Goal: Task Accomplishment & Management: Manage account settings

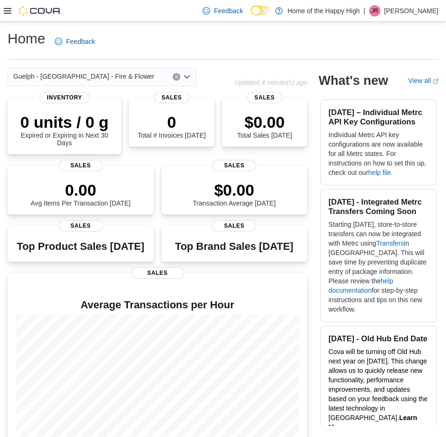
click at [10, 8] on icon at bounding box center [8, 11] width 8 height 8
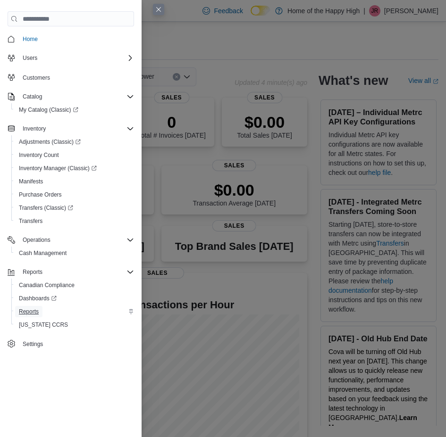
click at [33, 309] on span "Reports" at bounding box center [29, 312] width 20 height 8
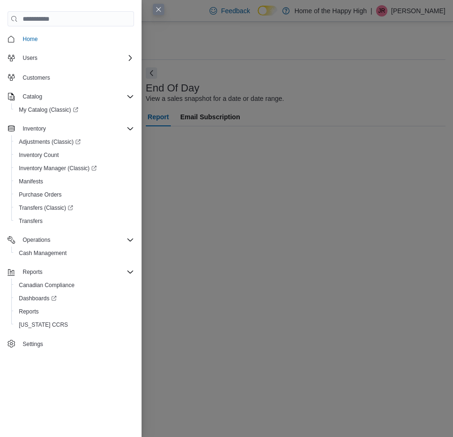
click at [154, 8] on button "Close this dialog" at bounding box center [158, 9] width 11 height 11
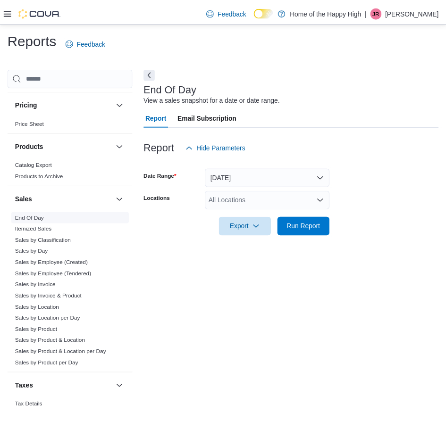
scroll to position [519, 0]
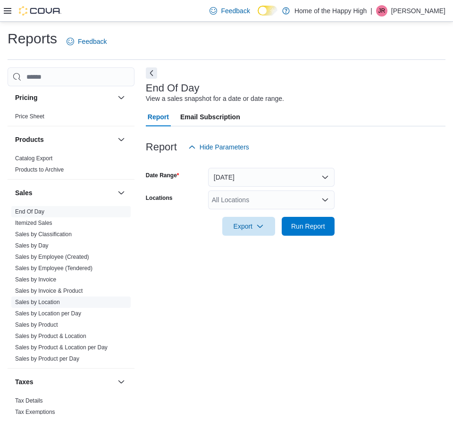
click at [53, 301] on link "Sales by Location" at bounding box center [37, 302] width 45 height 7
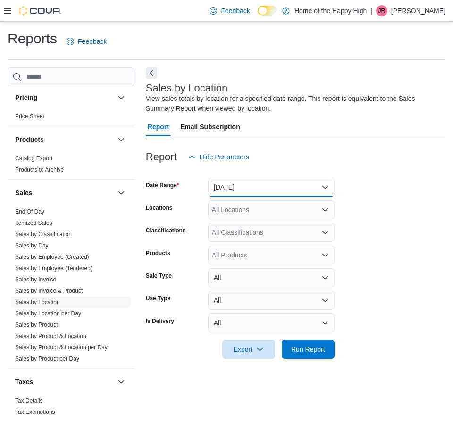
click at [227, 194] on button "Yesterday" at bounding box center [271, 187] width 126 height 19
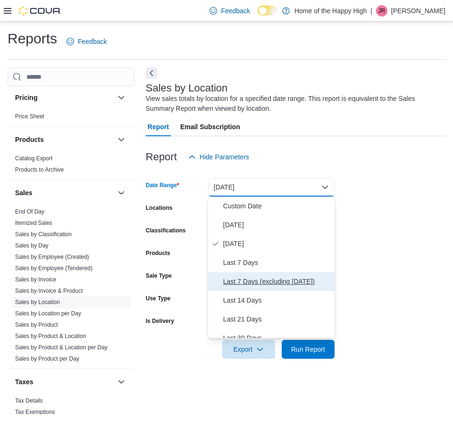
click at [234, 280] on span "Last 7 Days (excluding today)" at bounding box center [277, 281] width 108 height 11
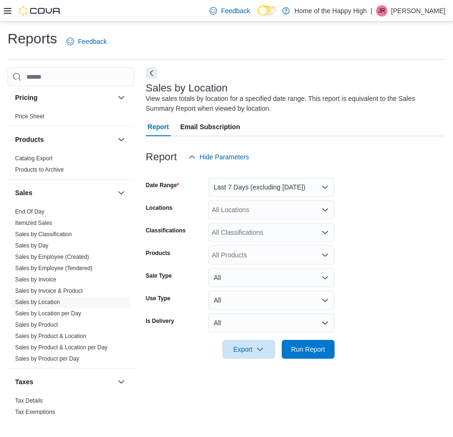
click at [236, 220] on form "Date Range Last 7 Days (excluding today) Locations All Locations Classification…" at bounding box center [296, 263] width 300 height 192
click at [236, 216] on div "All Locations" at bounding box center [271, 210] width 126 height 19
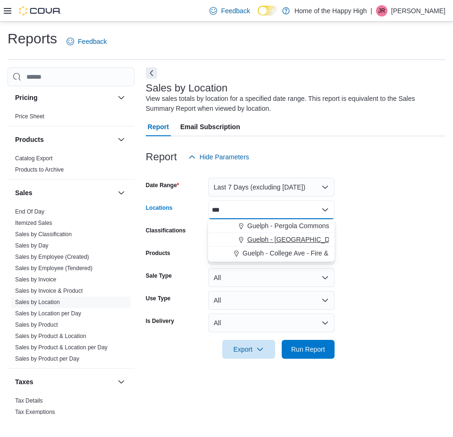
type input "***"
click at [268, 241] on span "Guelph - [GEOGRAPHIC_DATA] - Fire & Flower" at bounding box center [317, 239] width 141 height 9
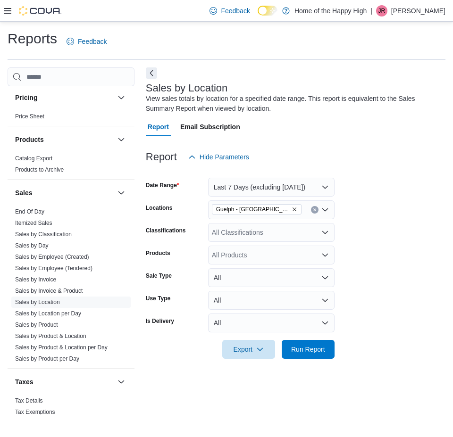
click at [366, 185] on form "Date Range Last 7 Days (excluding today) Locations Guelph - Stone Square Centre…" at bounding box center [296, 263] width 300 height 192
click at [303, 353] on span "Run Report" at bounding box center [308, 348] width 34 height 9
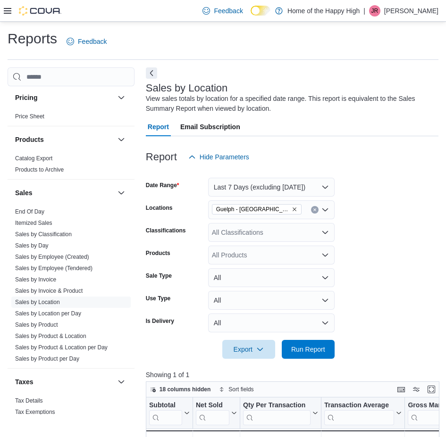
click at [144, 70] on div "Cash Management Cash Management Cash Out Details Compliance OCS Transaction Sub…" at bounding box center [223, 399] width 431 height 664
click at [148, 70] on button "Next" at bounding box center [151, 72] width 11 height 11
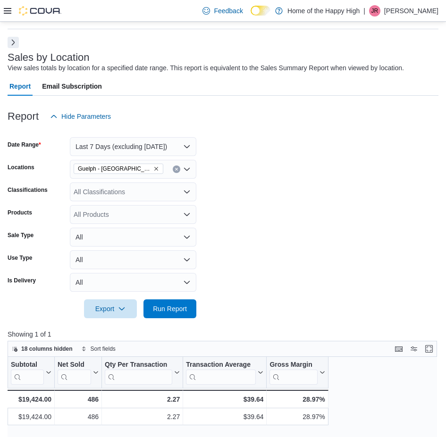
scroll to position [47, 0]
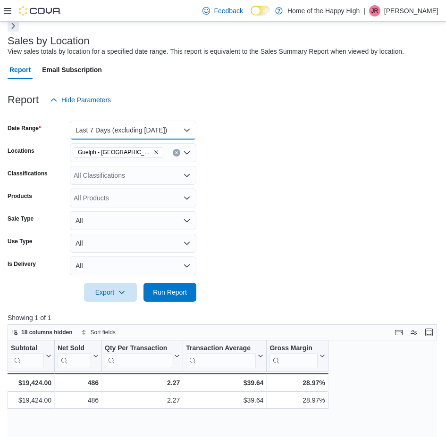
click at [120, 130] on button "Last 7 Days (excluding today)" at bounding box center [133, 130] width 126 height 19
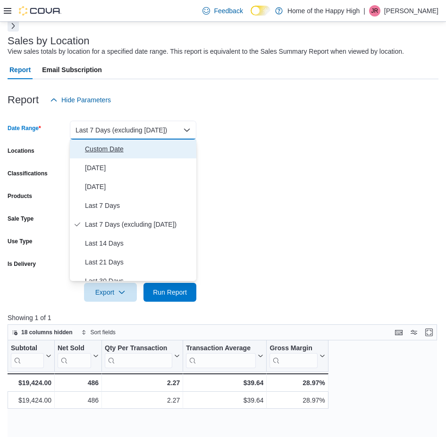
click at [109, 146] on span "Custom Date" at bounding box center [139, 148] width 108 height 11
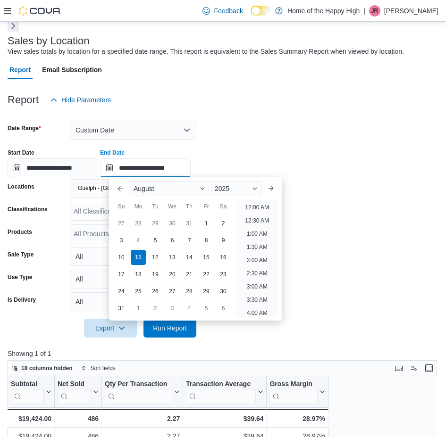
click at [150, 165] on input "**********" at bounding box center [145, 168] width 91 height 19
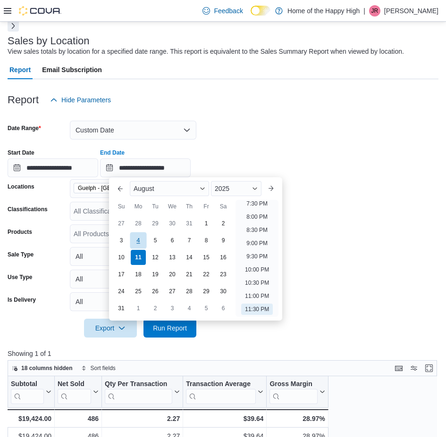
click at [137, 236] on div "4" at bounding box center [138, 241] width 17 height 17
type input "**********"
click at [184, 330] on span "Run Report" at bounding box center [170, 327] width 34 height 9
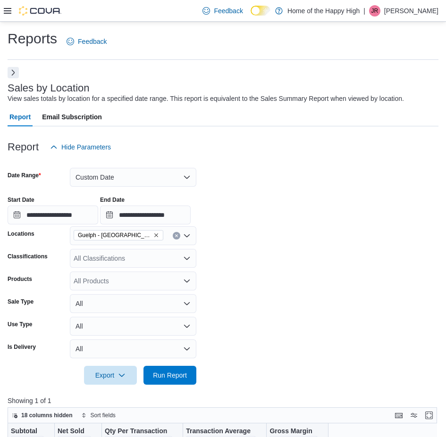
click at [15, 75] on button "Next" at bounding box center [13, 72] width 11 height 11
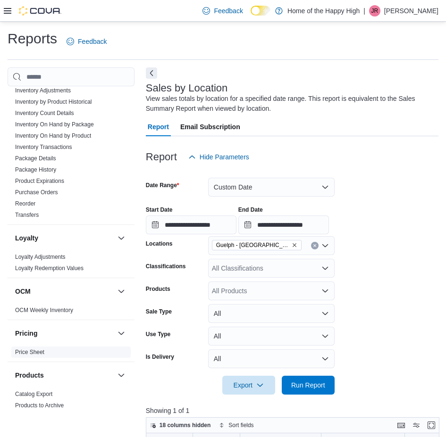
scroll to position [536, 0]
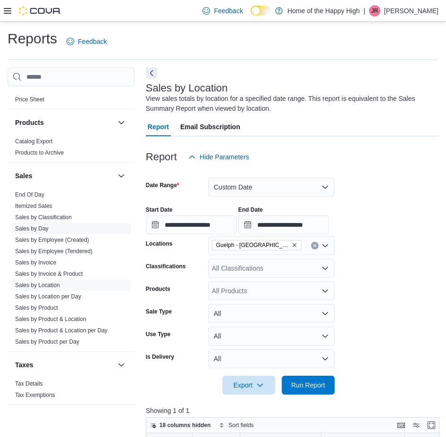
click at [33, 225] on span "Sales by Day" at bounding box center [31, 229] width 33 height 8
click at [43, 228] on link "Sales by Day" at bounding box center [31, 229] width 33 height 7
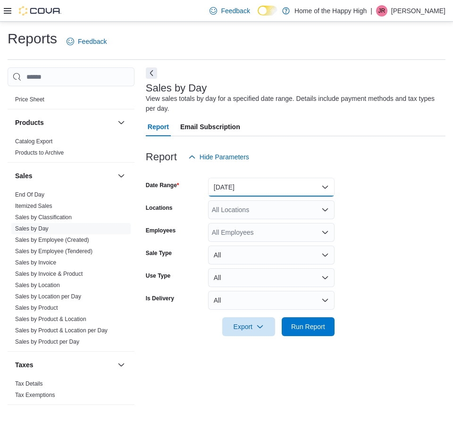
click at [229, 183] on button "Yesterday" at bounding box center [271, 187] width 126 height 19
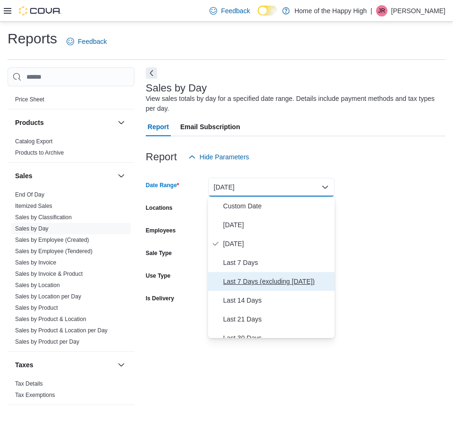
click at [264, 284] on span "Last 7 Days (excluding today)" at bounding box center [277, 281] width 108 height 11
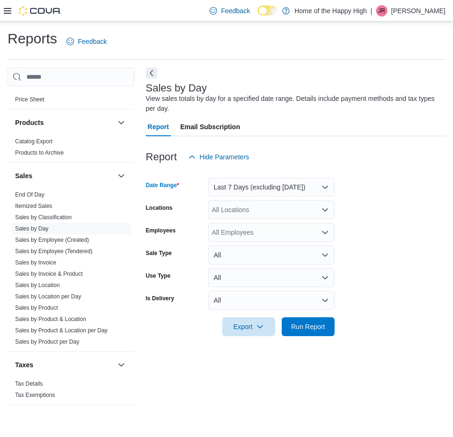
click at [259, 213] on div "All Locations" at bounding box center [271, 210] width 126 height 19
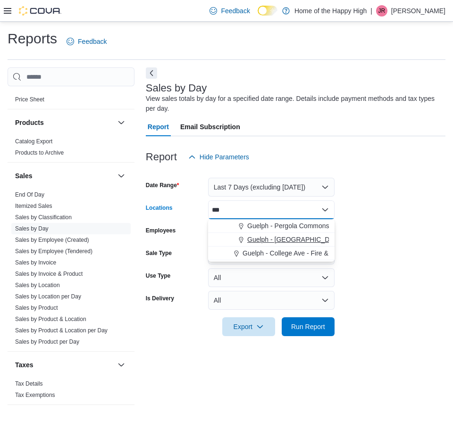
type input "***"
click at [279, 243] on span "Guelph - [GEOGRAPHIC_DATA] - Fire & Flower" at bounding box center [317, 239] width 141 height 9
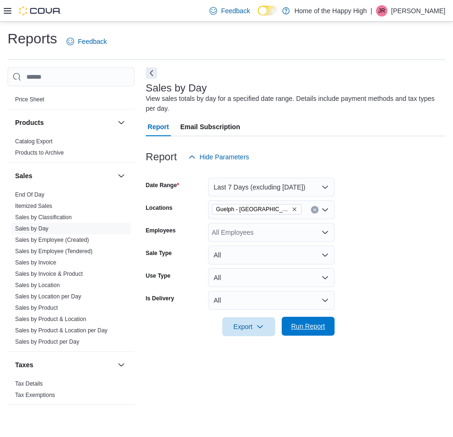
click at [316, 333] on span "Run Report" at bounding box center [308, 326] width 42 height 19
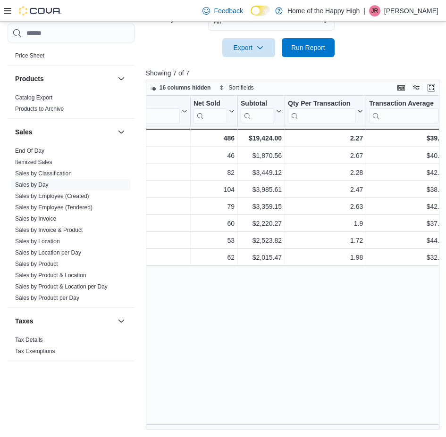
scroll to position [0, 54]
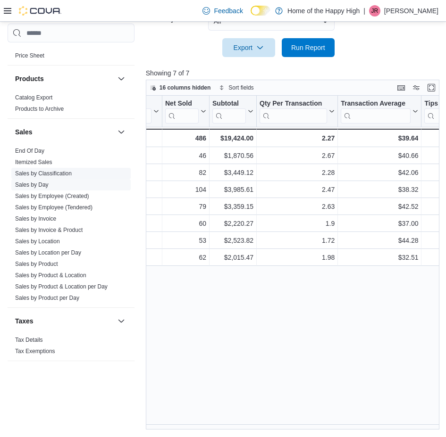
click at [52, 173] on link "Sales by Classification" at bounding box center [43, 173] width 57 height 7
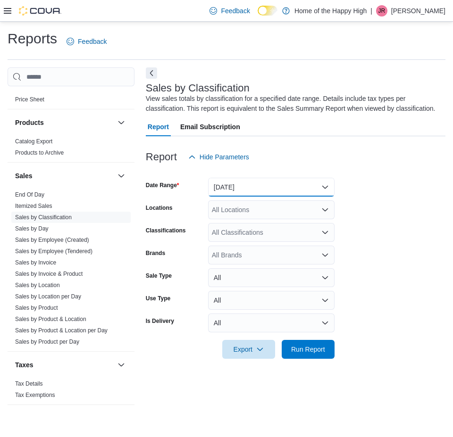
click at [252, 185] on button "Yesterday" at bounding box center [271, 187] width 126 height 19
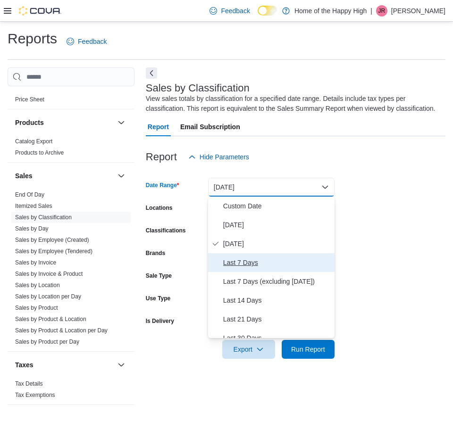
click at [251, 260] on span "Last 7 Days" at bounding box center [277, 262] width 108 height 11
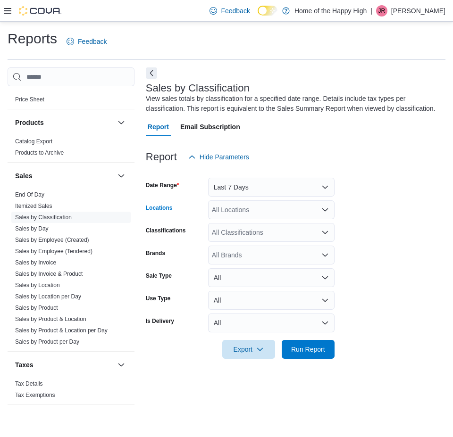
click at [253, 213] on div "All Locations" at bounding box center [271, 210] width 126 height 19
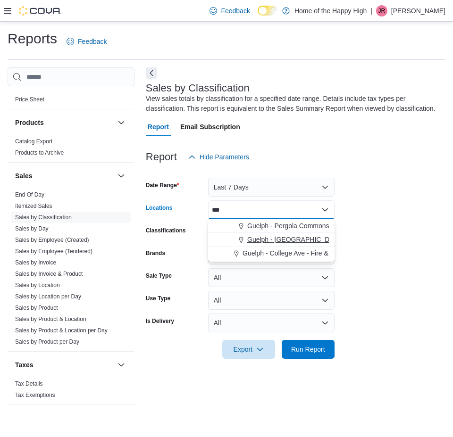
type input "***"
click at [292, 242] on span "Guelph - [GEOGRAPHIC_DATA] - Fire & Flower" at bounding box center [317, 239] width 141 height 9
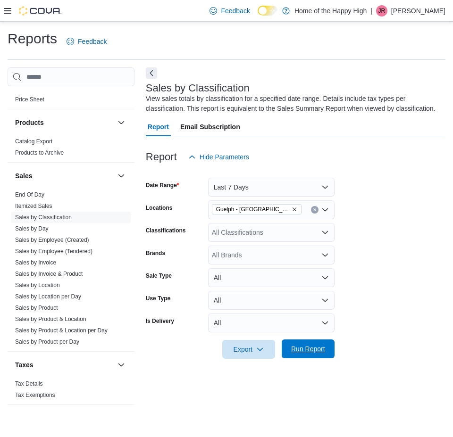
click at [311, 355] on span "Run Report" at bounding box center [308, 349] width 42 height 19
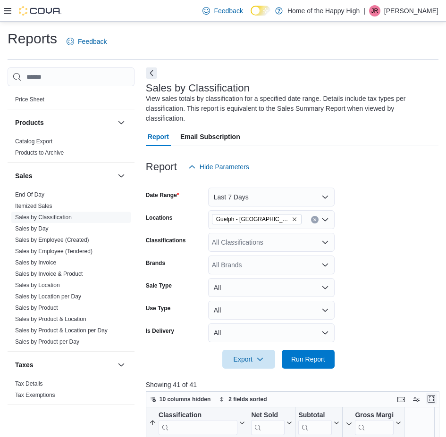
click at [434, 394] on button "Enter fullscreen" at bounding box center [431, 398] width 11 height 11
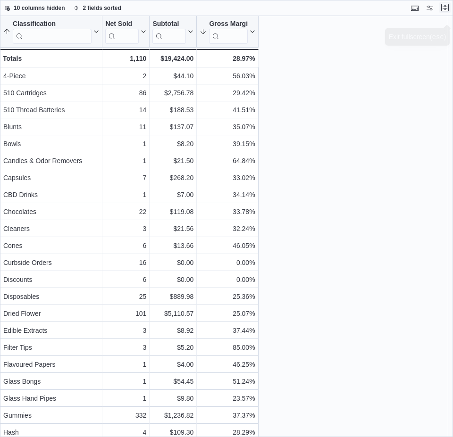
click at [442, 8] on button "Exit fullscreen" at bounding box center [444, 7] width 11 height 11
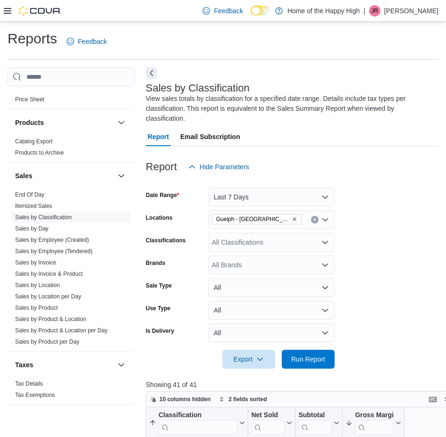
click at [253, 238] on div "All Classifications" at bounding box center [271, 242] width 126 height 19
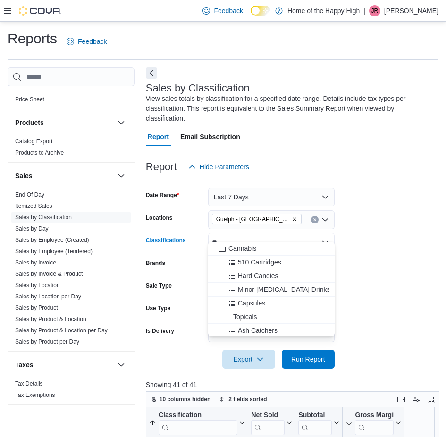
type input "*"
type input "***"
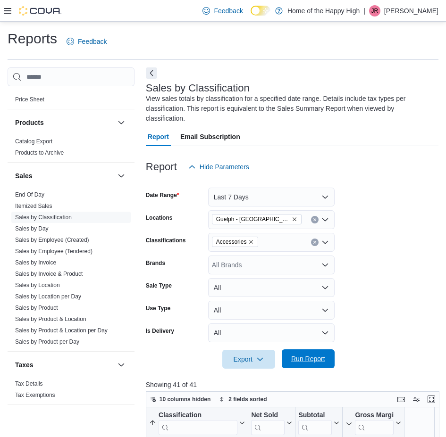
click at [315, 354] on span "Run Report" at bounding box center [308, 358] width 34 height 9
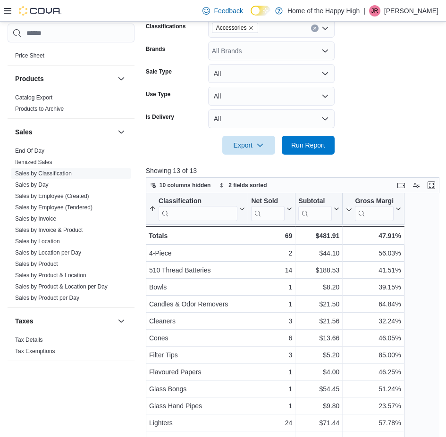
scroll to position [94, 0]
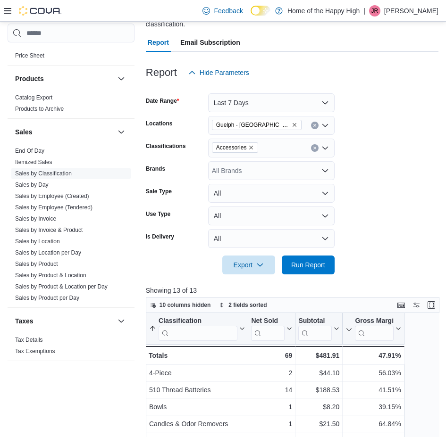
click at [251, 145] on icon "Remove Accessories from selection in this group" at bounding box center [251, 148] width 6 height 6
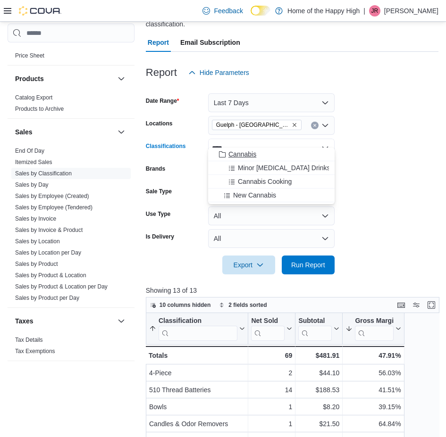
type input "****"
click at [255, 153] on span "Cannabis" at bounding box center [242, 154] width 28 height 9
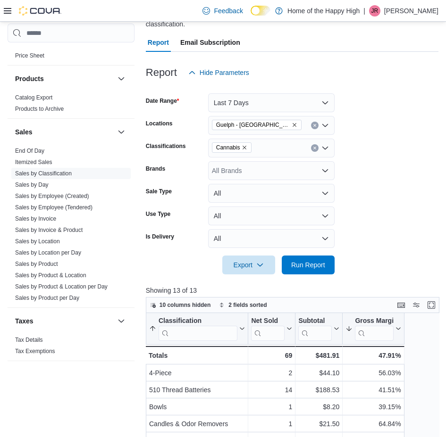
click at [368, 147] on form "Date Range Last 7 Days Locations Guelph - Stone Square Centre - Fire & Flower C…" at bounding box center [292, 178] width 292 height 192
click at [330, 255] on button "Run Report" at bounding box center [308, 264] width 53 height 19
click at [433, 299] on button "Enter fullscreen" at bounding box center [431, 304] width 11 height 11
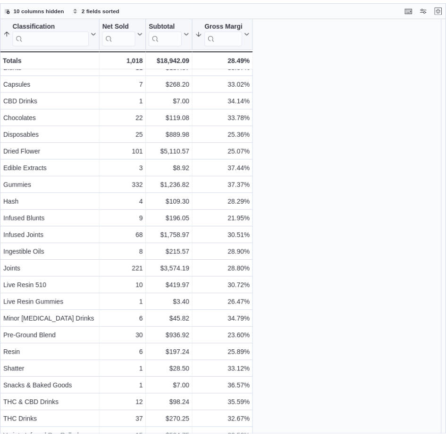
scroll to position [55, 0]
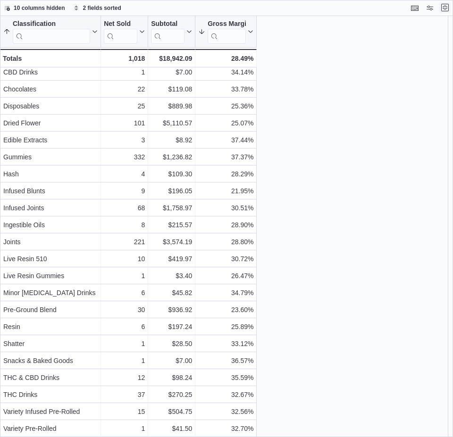
click at [443, 7] on button "Exit fullscreen" at bounding box center [444, 7] width 11 height 11
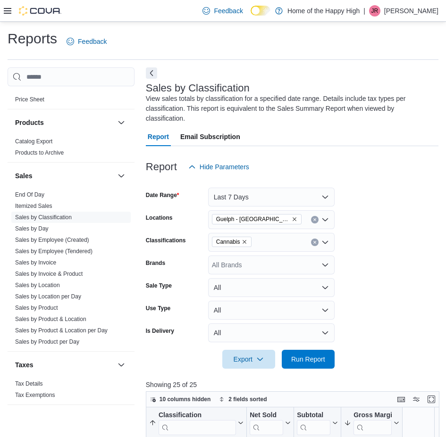
click at [5, 9] on icon at bounding box center [8, 11] width 8 height 8
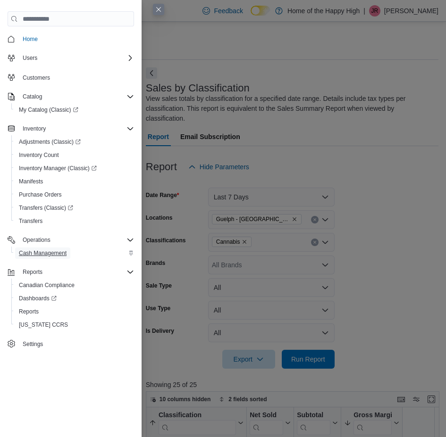
click at [39, 250] on span "Cash Management" at bounding box center [43, 254] width 48 height 8
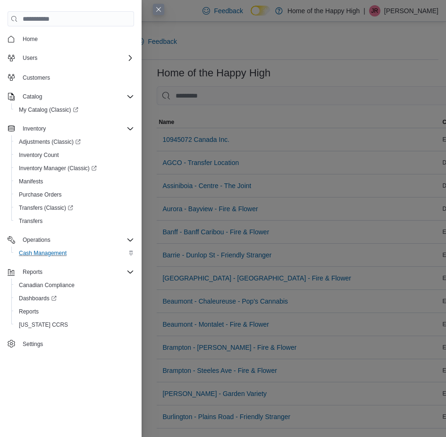
click at [158, 8] on div "Feedback Dark Mode Home of the Happy High | JR Jazmine Rice" at bounding box center [223, 11] width 446 height 22
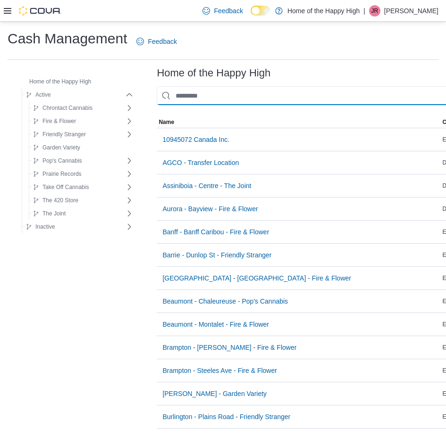
click at [251, 97] on input "This is a search bar. As you type, the results lower in the page will automatic…" at bounding box center [355, 95] width 396 height 19
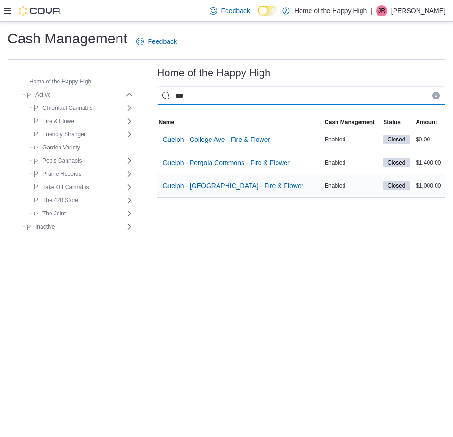
type input "***"
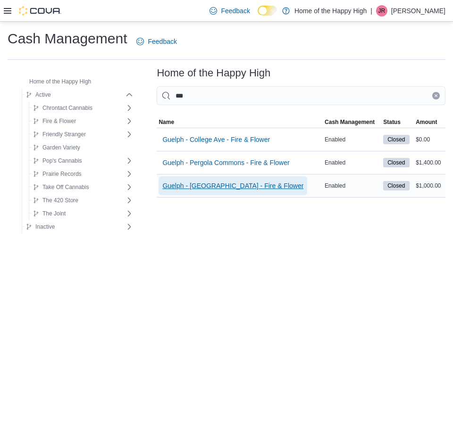
click at [255, 180] on span "Guelph - [GEOGRAPHIC_DATA] - Fire & Flower" at bounding box center [232, 185] width 141 height 19
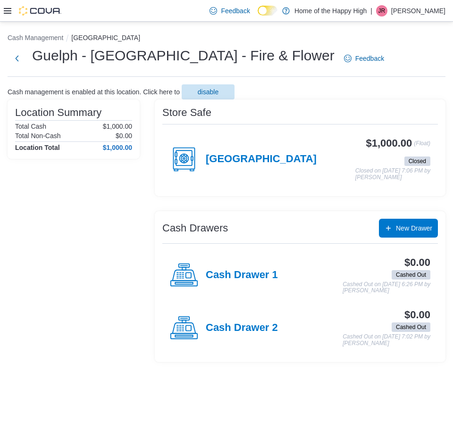
click at [266, 148] on div "Guelph - Stone Square Centre" at bounding box center [243, 159] width 147 height 28
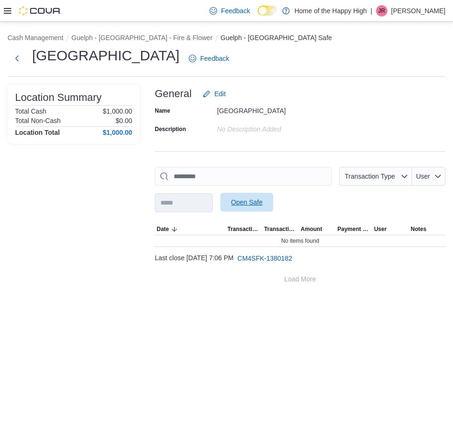
click at [267, 201] on span "Open Safe" at bounding box center [247, 202] width 42 height 19
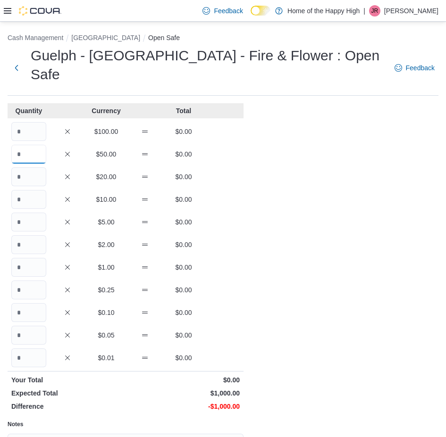
click at [41, 159] on input "Quantity" at bounding box center [28, 154] width 35 height 19
type input "**"
type input "*"
type input "**"
type input "***"
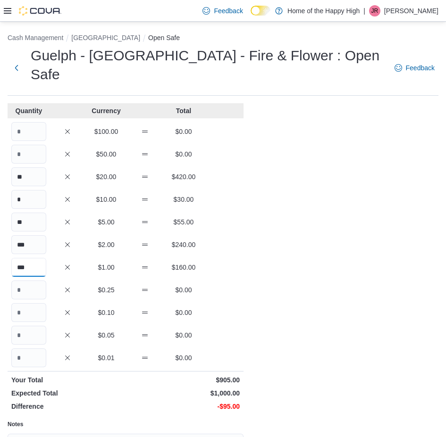
type input "***"
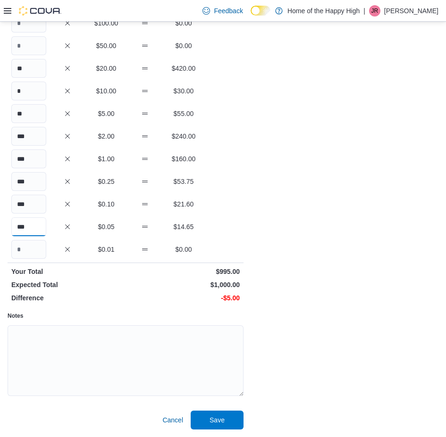
click at [37, 226] on input "***" at bounding box center [28, 226] width 35 height 19
type input "***"
click at [33, 192] on div "Quantity Currency Total $100.00 $0.00 $50.00 $0.00 ** $20.00 $420.00 * $10.00 $…" at bounding box center [126, 212] width 236 height 435
click at [31, 202] on input "***" at bounding box center [28, 204] width 35 height 19
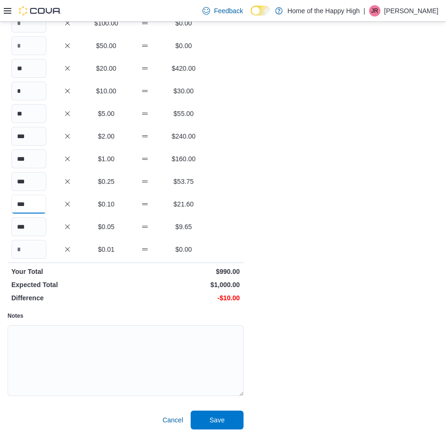
click at [31, 202] on input "***" at bounding box center [28, 204] width 35 height 19
type input "***"
click at [86, 372] on textarea "Notes" at bounding box center [126, 361] width 236 height 71
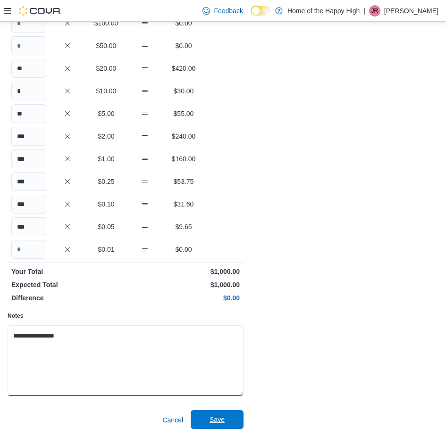
type textarea "**********"
click at [216, 421] on span "Save" at bounding box center [216, 419] width 15 height 9
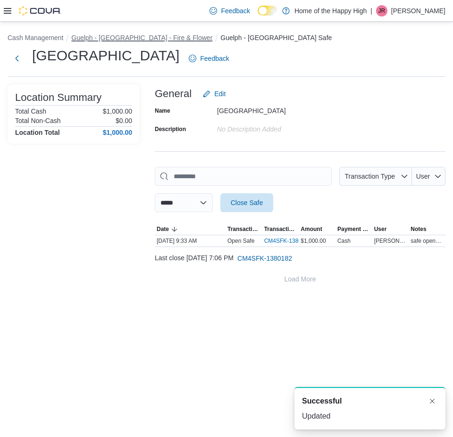
click at [144, 40] on button "Guelph - [GEOGRAPHIC_DATA] - Fire & Flower" at bounding box center [141, 38] width 141 height 8
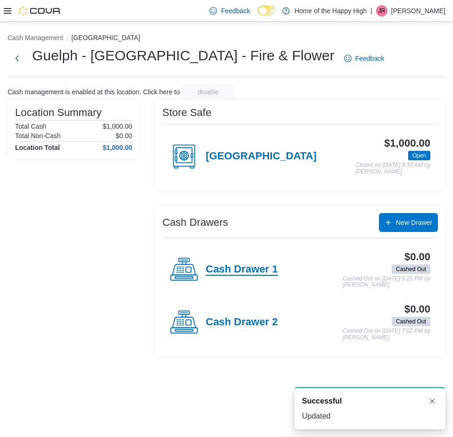
click at [251, 275] on h4 "Cash Drawer 1" at bounding box center [242, 270] width 72 height 12
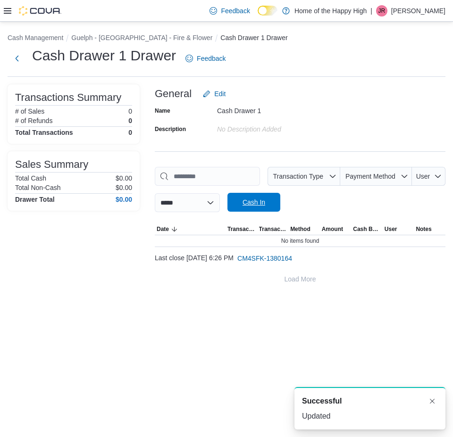
click at [275, 202] on span "Cash In" at bounding box center [254, 202] width 42 height 19
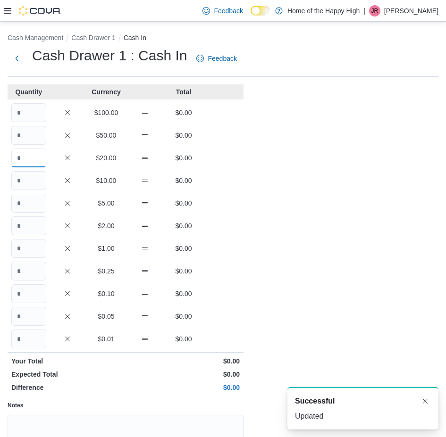
click at [38, 163] on input "Quantity" at bounding box center [28, 158] width 35 height 19
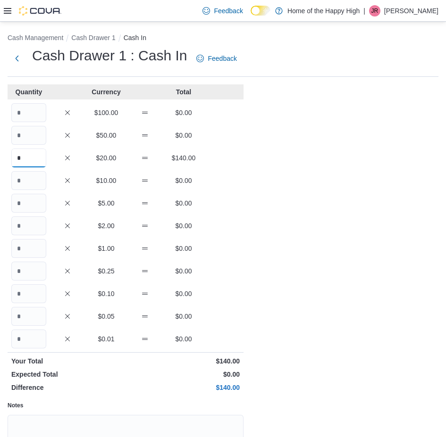
type input "*"
type input "**"
type input "*"
type input "**"
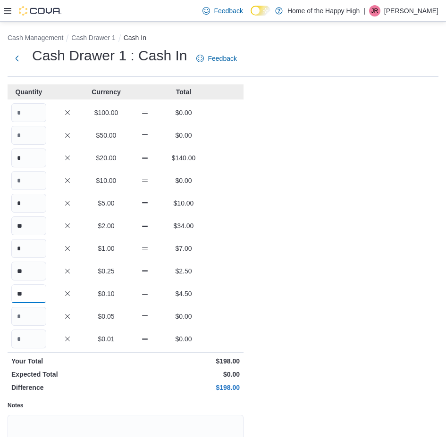
type input "**"
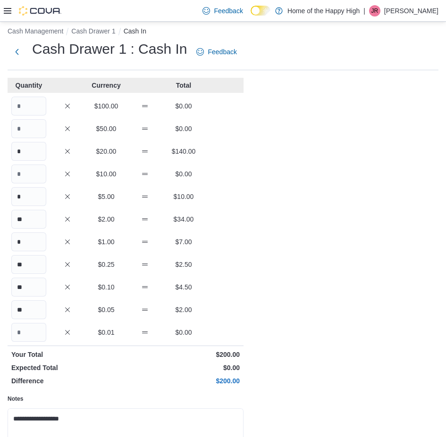
scroll to position [90, 0]
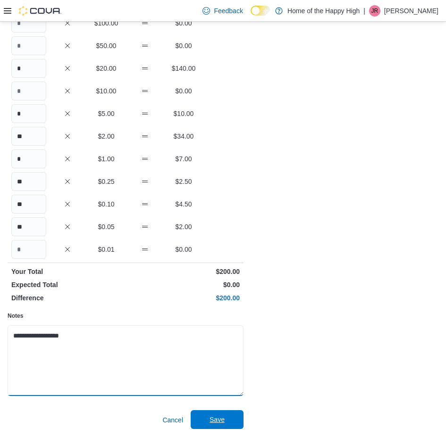
type textarea "**********"
click at [225, 419] on span "Save" at bounding box center [217, 419] width 42 height 19
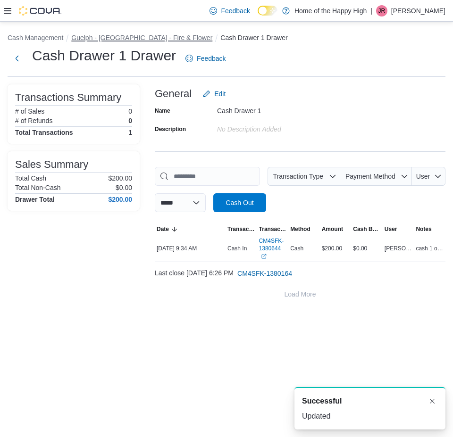
click at [179, 35] on button "Guelph - [GEOGRAPHIC_DATA] - Fire & Flower" at bounding box center [141, 38] width 141 height 8
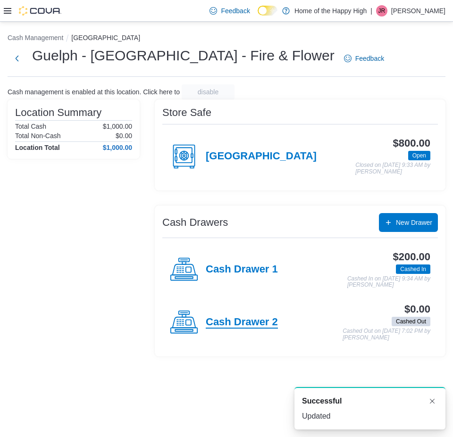
click at [258, 329] on h4 "Cash Drawer 2" at bounding box center [242, 323] width 72 height 12
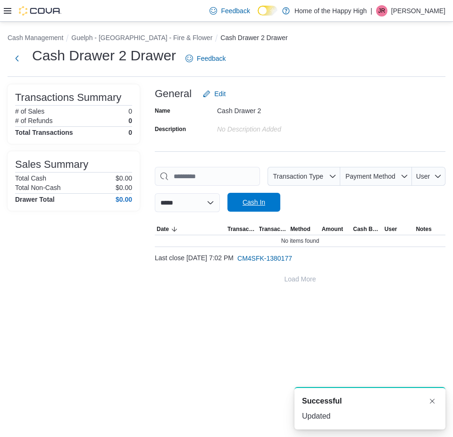
click at [265, 199] on span "Cash In" at bounding box center [253, 202] width 23 height 9
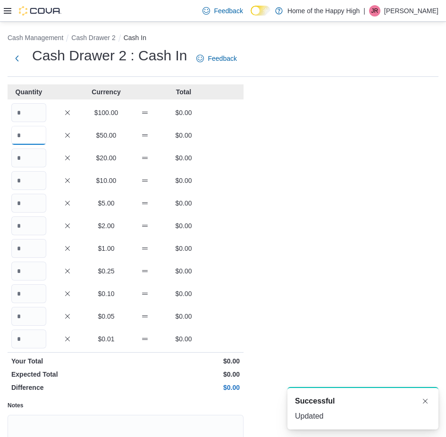
click at [33, 141] on input "Quantity" at bounding box center [28, 135] width 35 height 19
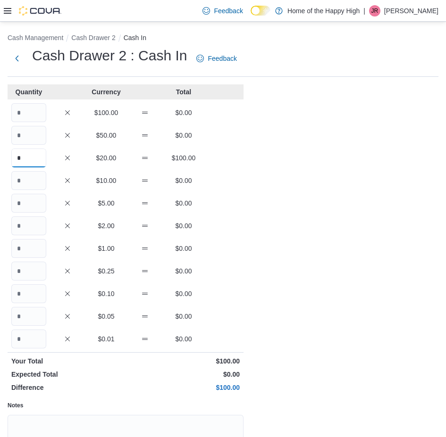
type input "*"
type input "**"
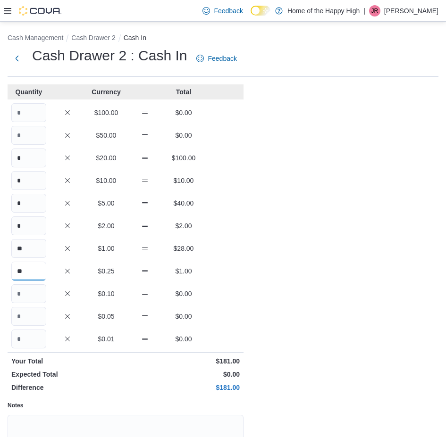
type input "**"
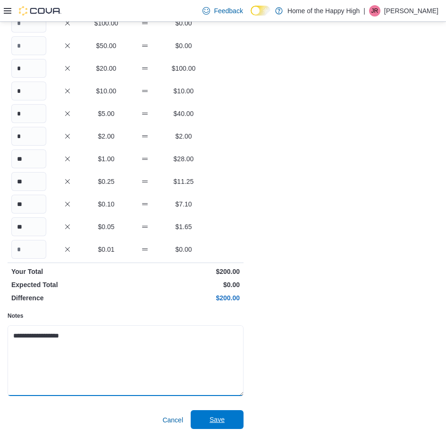
type textarea "**********"
click at [235, 413] on span "Save" at bounding box center [217, 419] width 42 height 19
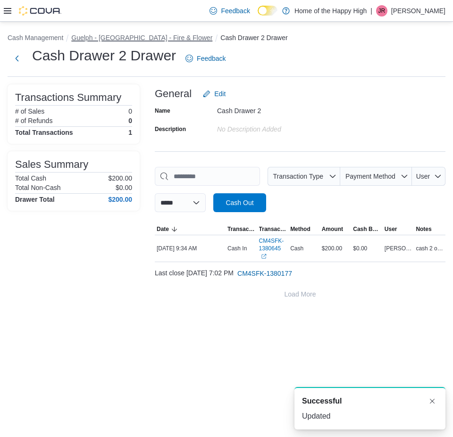
click at [161, 41] on button "Guelph - [GEOGRAPHIC_DATA] - Fire & Flower" at bounding box center [141, 38] width 141 height 8
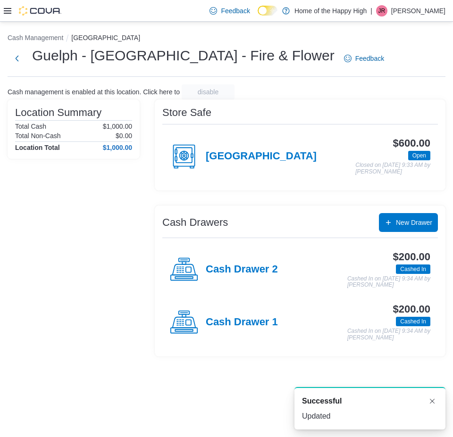
click at [4, 9] on icon at bounding box center [8, 11] width 8 height 8
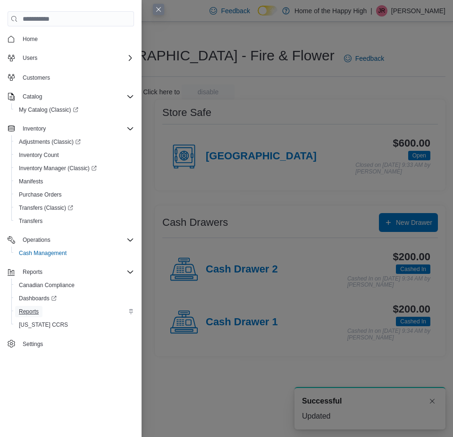
click at [26, 315] on span "Reports" at bounding box center [29, 312] width 20 height 8
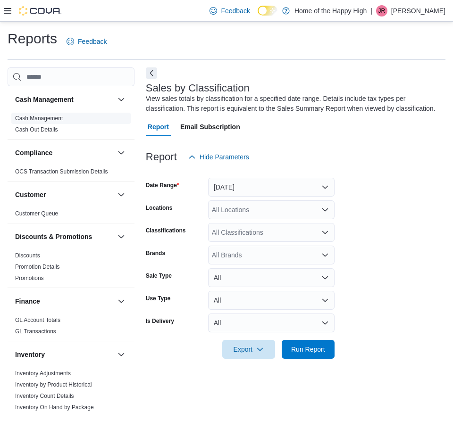
click at [52, 121] on link "Cash Management" at bounding box center [39, 118] width 48 height 7
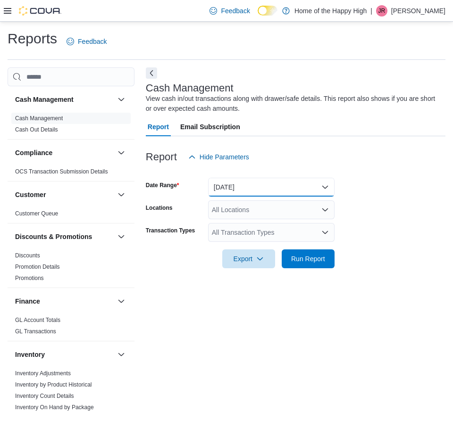
click at [244, 190] on button "Today" at bounding box center [271, 187] width 126 height 19
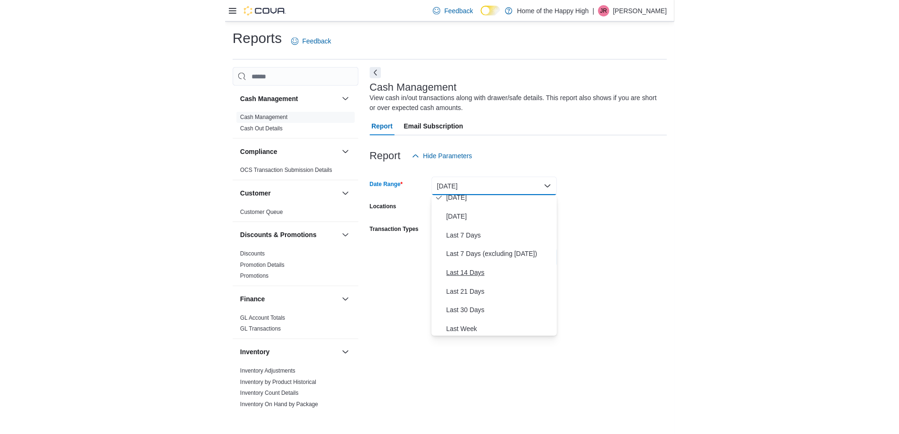
scroll to position [47, 0]
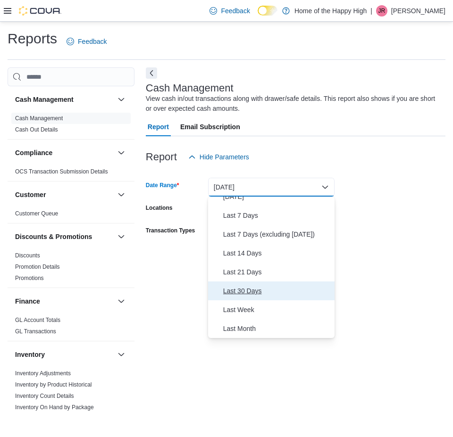
click at [257, 294] on span "Last 30 Days" at bounding box center [277, 290] width 108 height 11
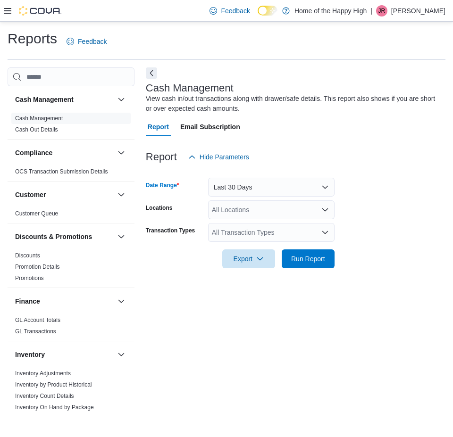
click at [234, 213] on div "All Locations" at bounding box center [271, 210] width 126 height 19
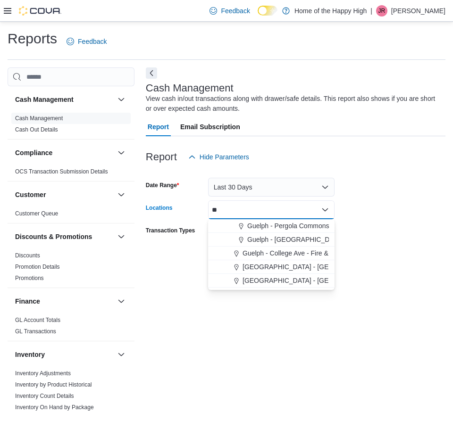
type input "***"
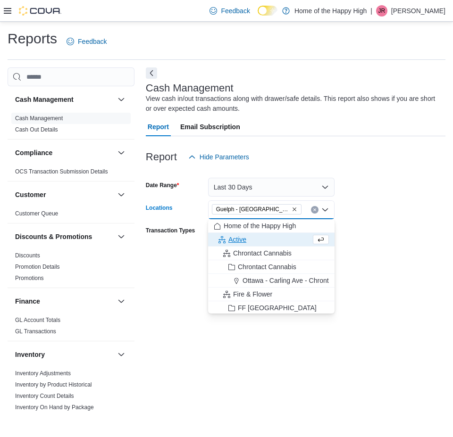
click at [394, 212] on form "Date Range Last 30 Days Locations Guelph - Stone Square Centre - Fire & Flower …" at bounding box center [296, 218] width 300 height 102
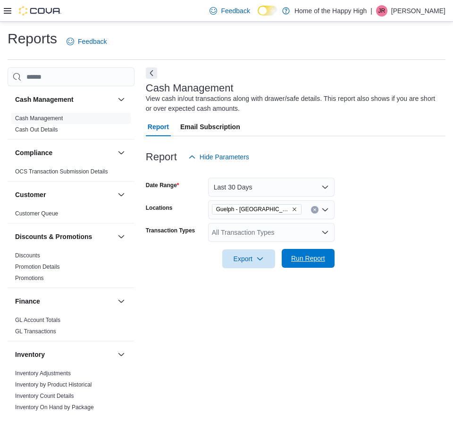
click at [306, 256] on span "Run Report" at bounding box center [308, 258] width 34 height 9
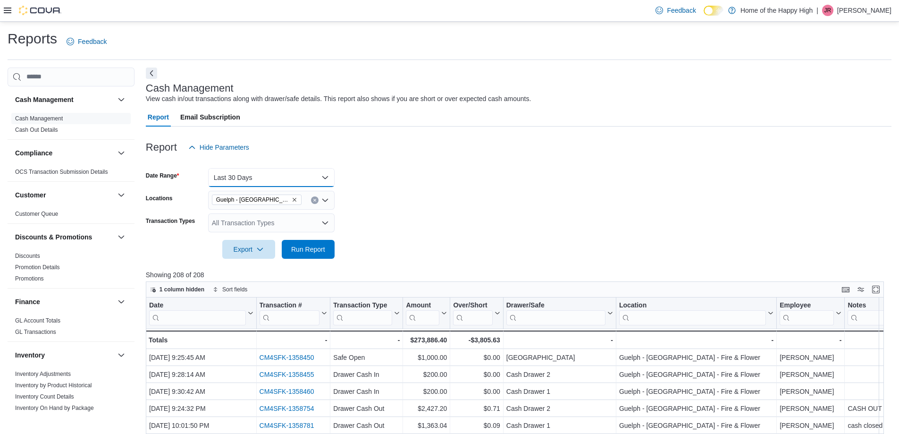
click at [267, 178] on button "Last 30 Days" at bounding box center [271, 177] width 126 height 19
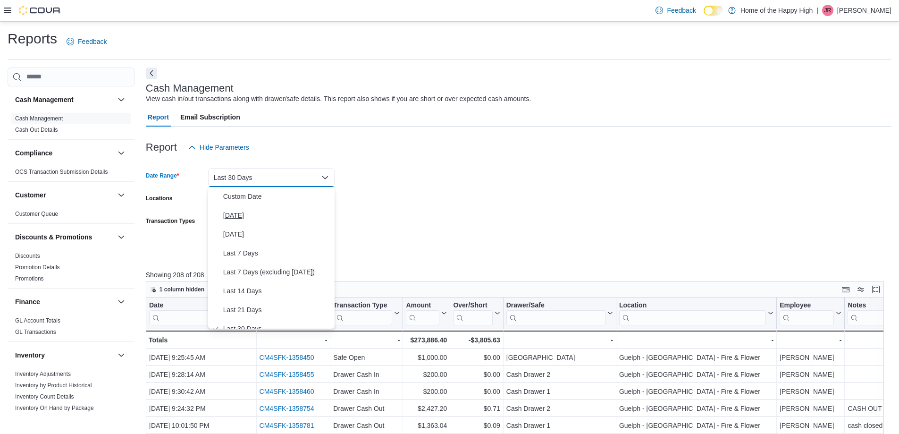
scroll to position [9, 0]
click at [236, 190] on span "Custom Date" at bounding box center [277, 186] width 108 height 11
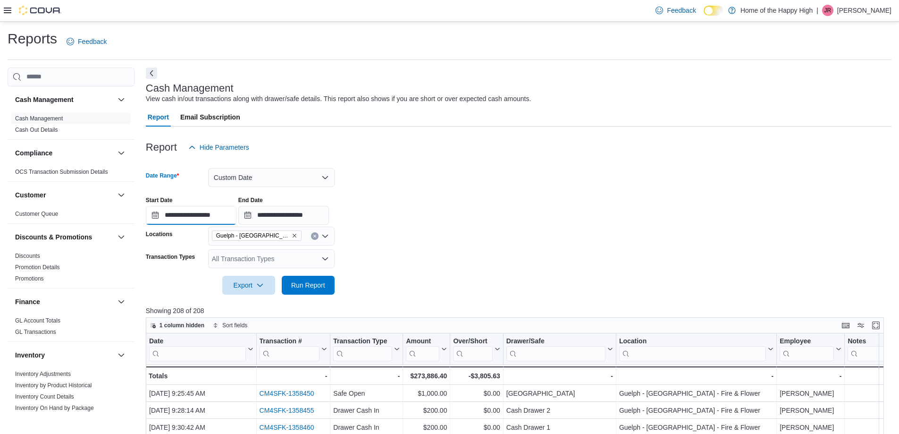
click at [203, 217] on input "**********" at bounding box center [191, 215] width 91 height 19
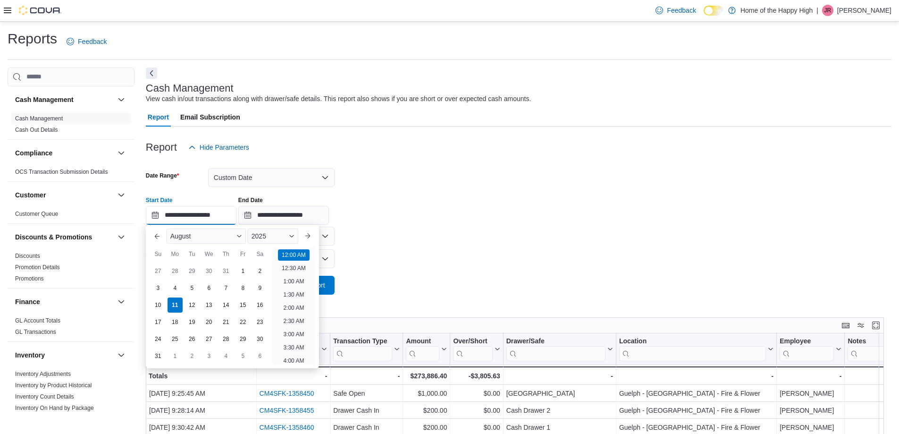
scroll to position [29, 0]
click at [161, 238] on button "Previous Month" at bounding box center [157, 235] width 15 height 15
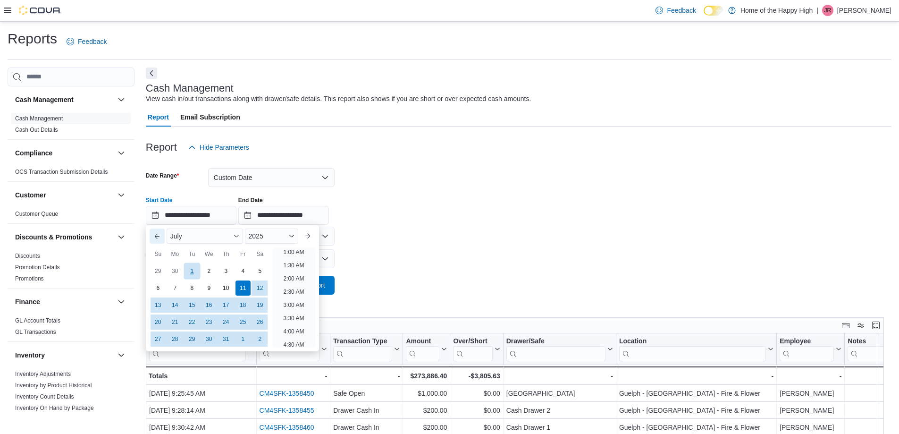
scroll to position [2, 0]
click at [156, 288] on div "6" at bounding box center [158, 287] width 17 height 17
type input "**********"
click at [381, 233] on form "**********" at bounding box center [518, 226] width 745 height 138
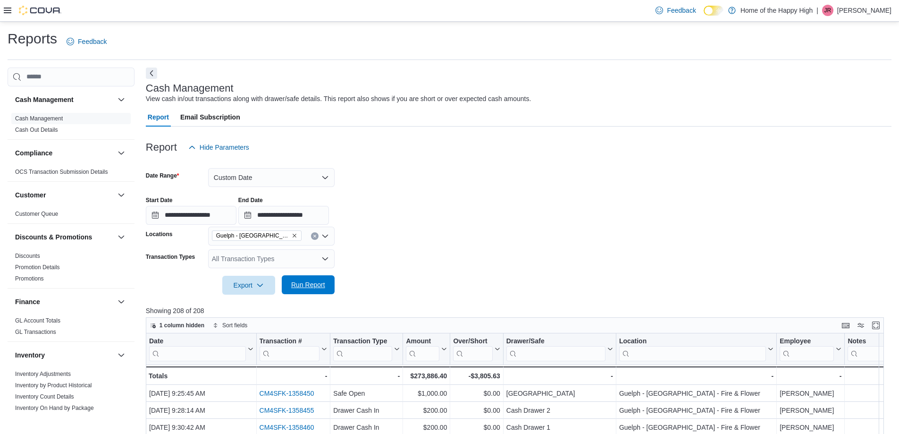
click at [324, 284] on span "Run Report" at bounding box center [308, 284] width 34 height 9
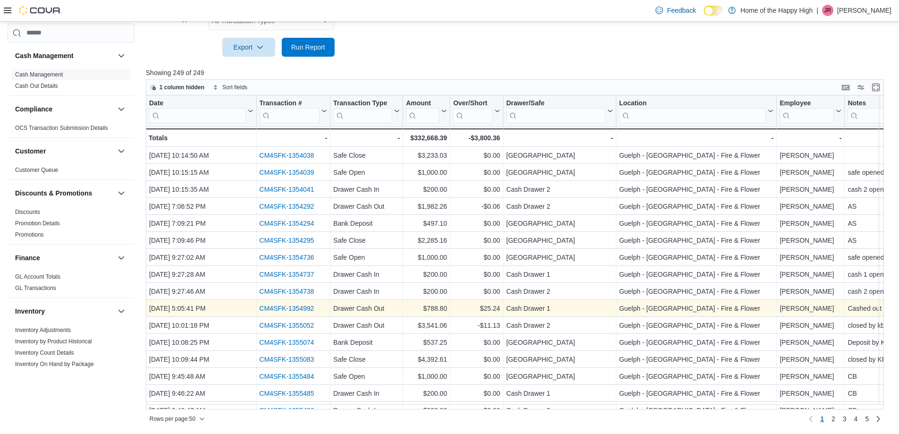
click at [311, 306] on link "CM4SFK-1354992" at bounding box center [286, 308] width 55 height 8
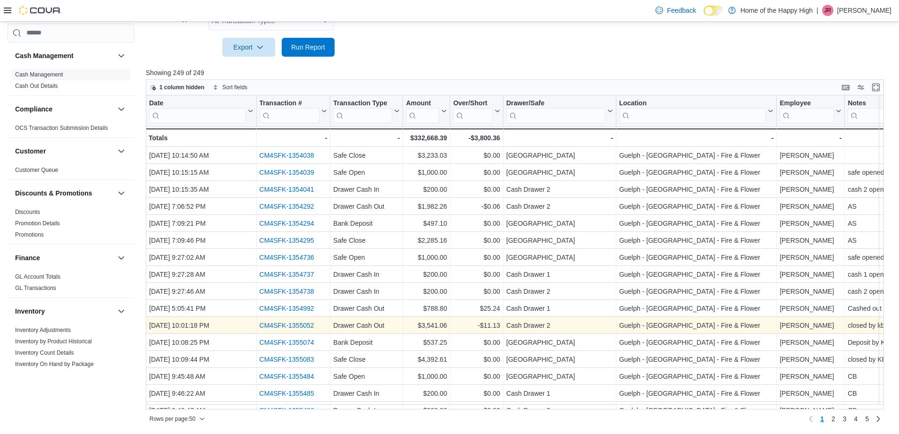
click at [293, 323] on link "CM4SFK-1355052" at bounding box center [286, 325] width 55 height 8
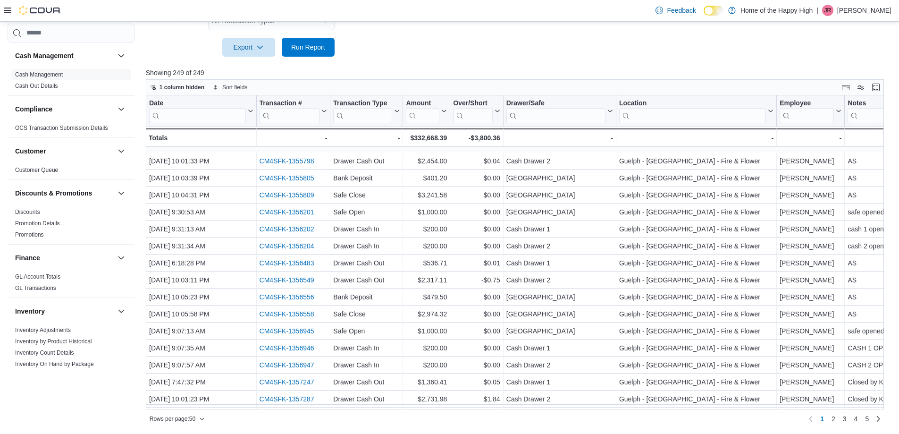
scroll to position [377, 0]
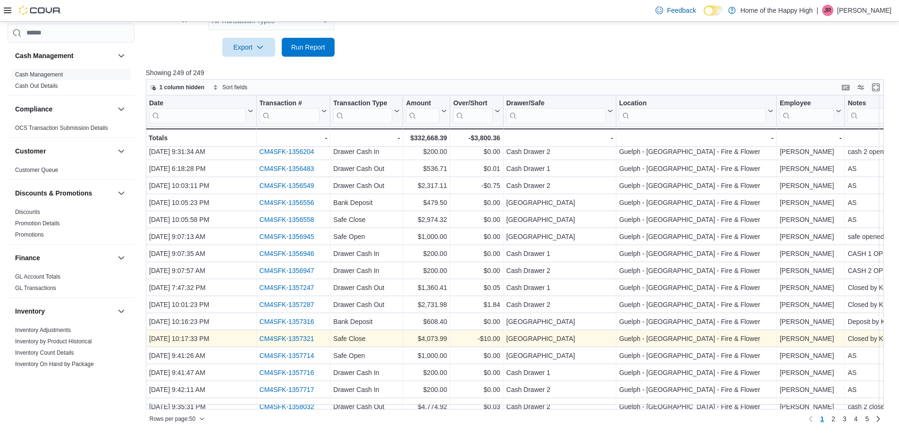
click at [307, 340] on link "CM4SFK-1357321" at bounding box center [286, 338] width 55 height 8
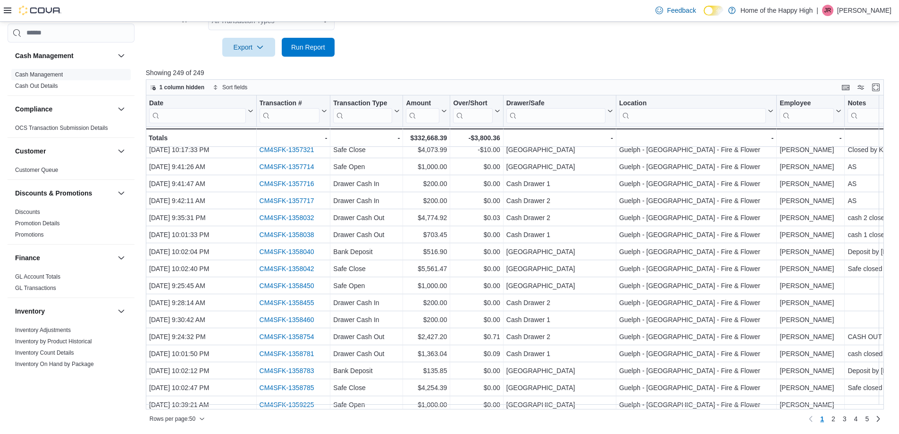
scroll to position [592, 0]
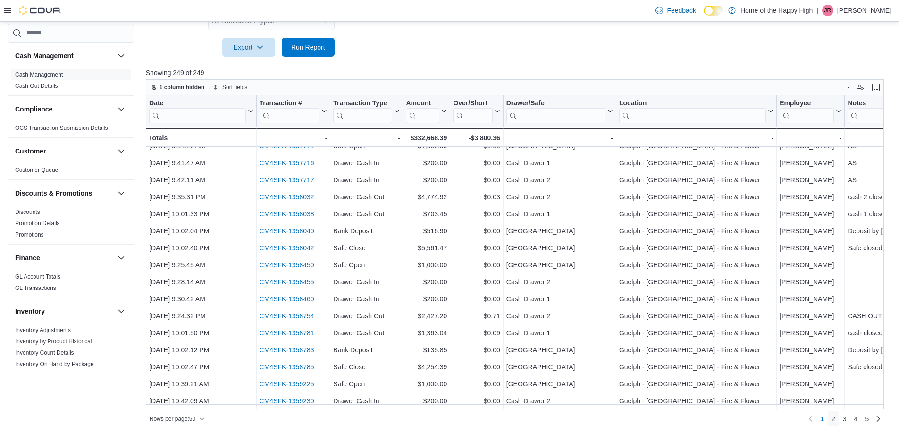
click at [835, 416] on span "2" at bounding box center [833, 418] width 4 height 9
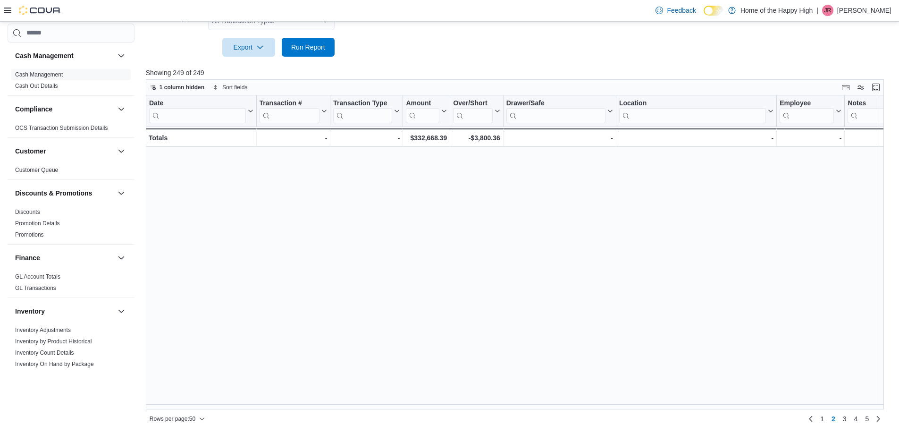
scroll to position [0, 0]
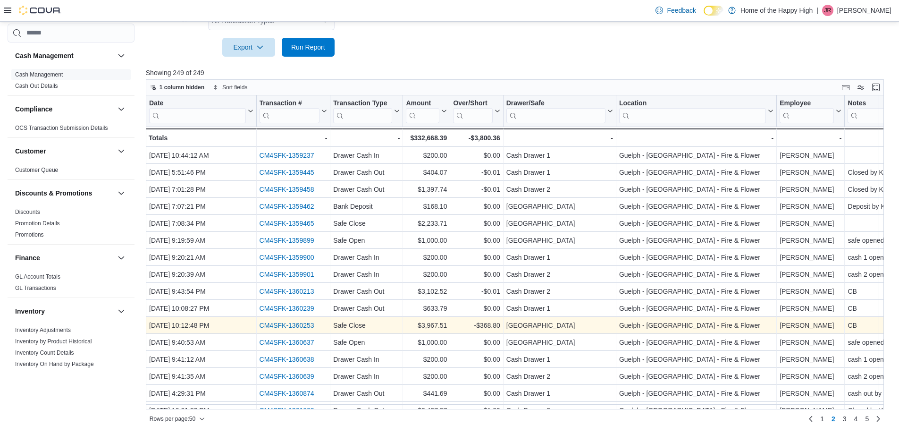
click at [307, 325] on link "CM4SFK-1360253" at bounding box center [286, 325] width 55 height 8
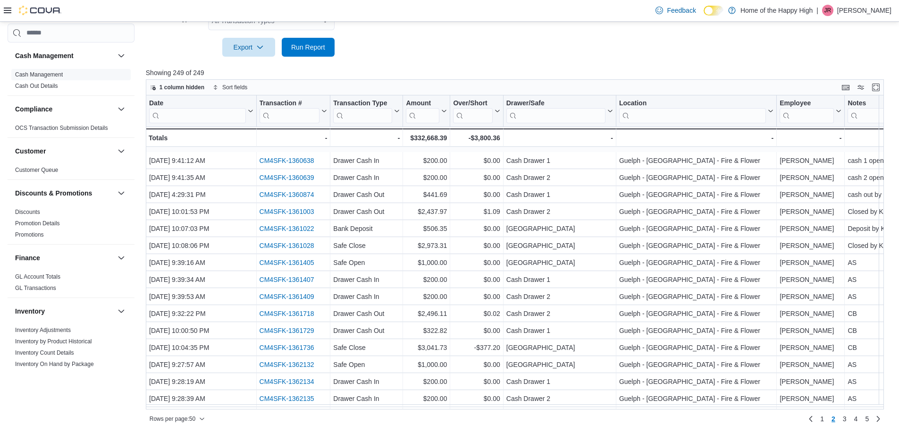
scroll to position [236, 0]
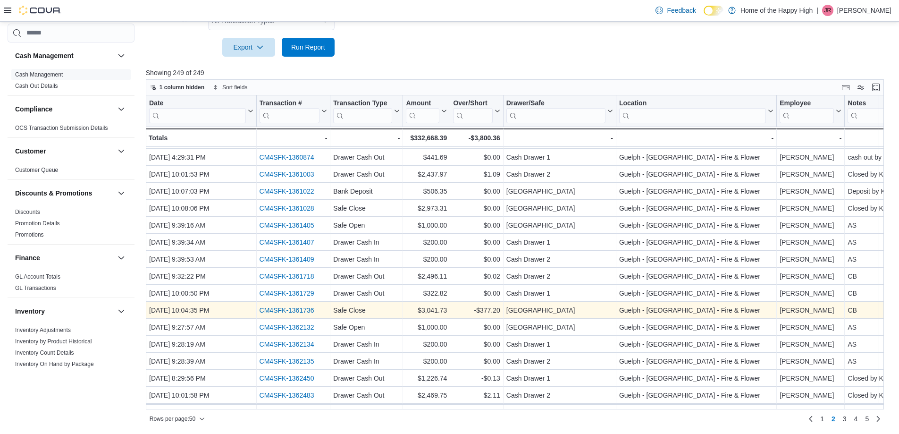
click at [298, 309] on link "CM4SFK-1361736" at bounding box center [286, 310] width 55 height 8
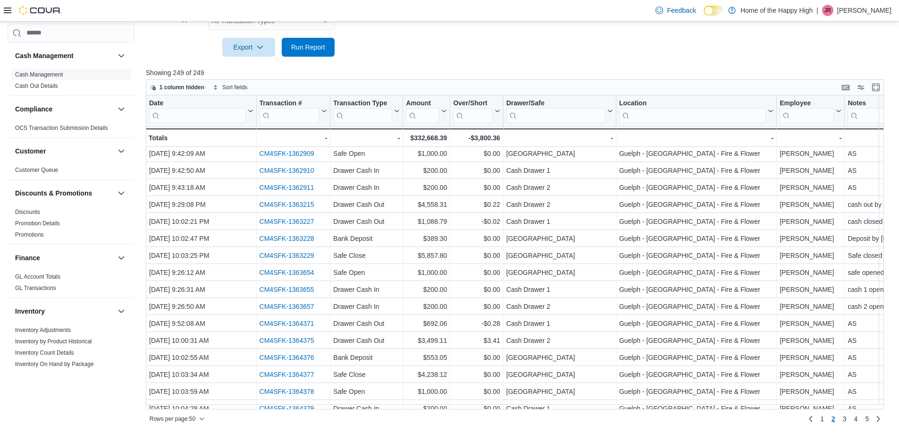
scroll to position [592, 0]
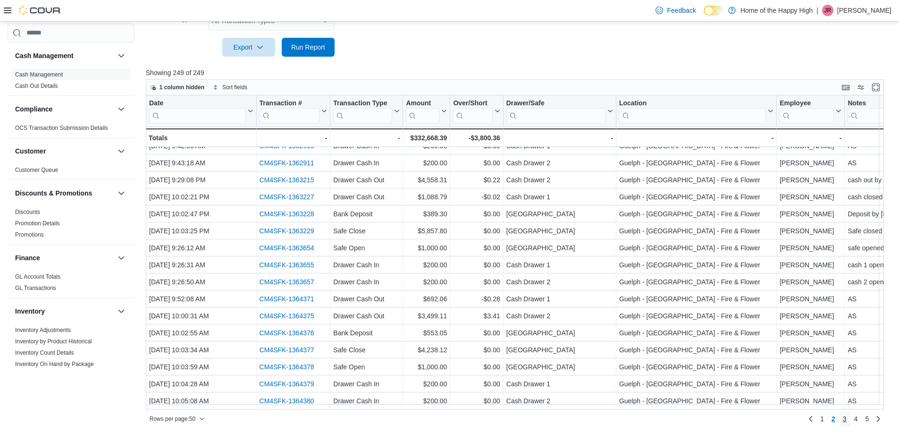
click at [846, 419] on span "3" at bounding box center [845, 418] width 4 height 9
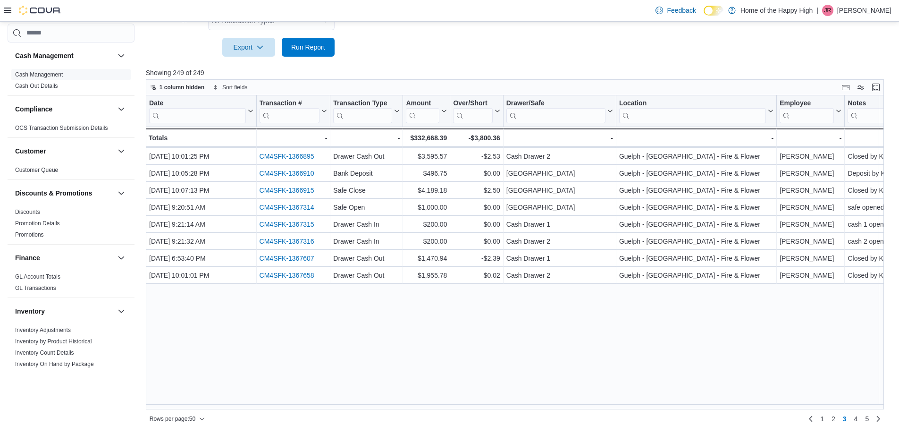
scroll to position [120, 0]
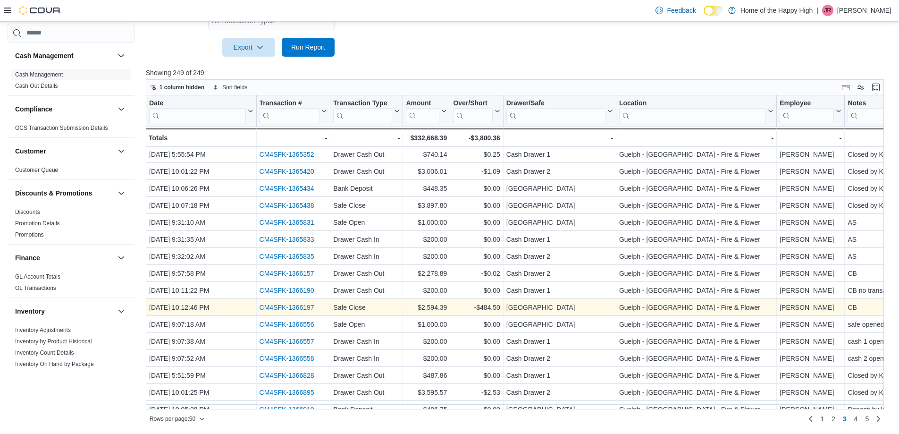
click at [305, 301] on div "CM4SFK-1366197" at bounding box center [293, 306] width 68 height 11
click at [305, 307] on link "CM4SFK-1366197" at bounding box center [286, 307] width 55 height 8
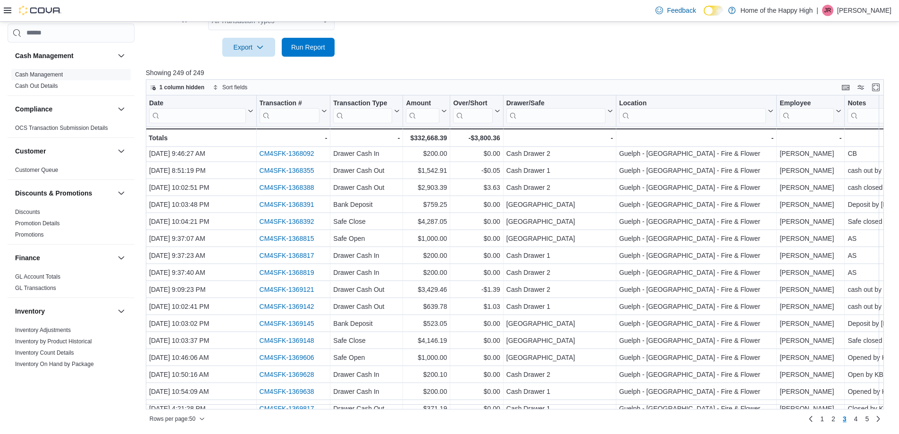
scroll to position [592, 0]
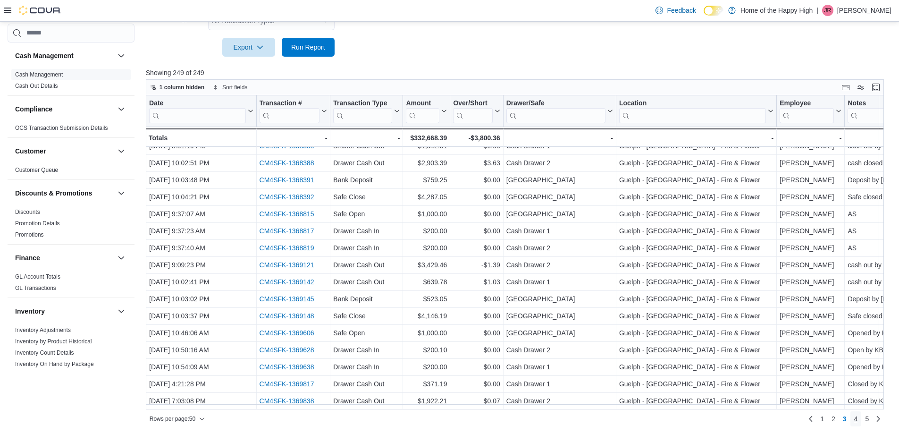
click at [858, 418] on span "4" at bounding box center [856, 418] width 4 height 9
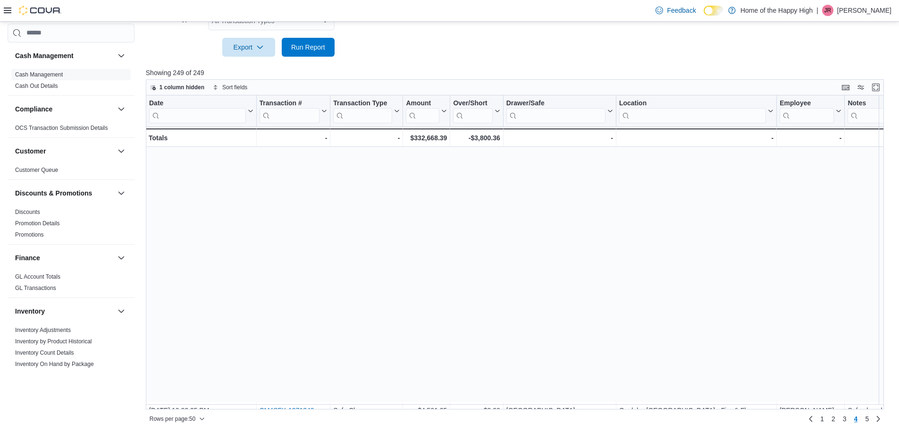
scroll to position [283, 0]
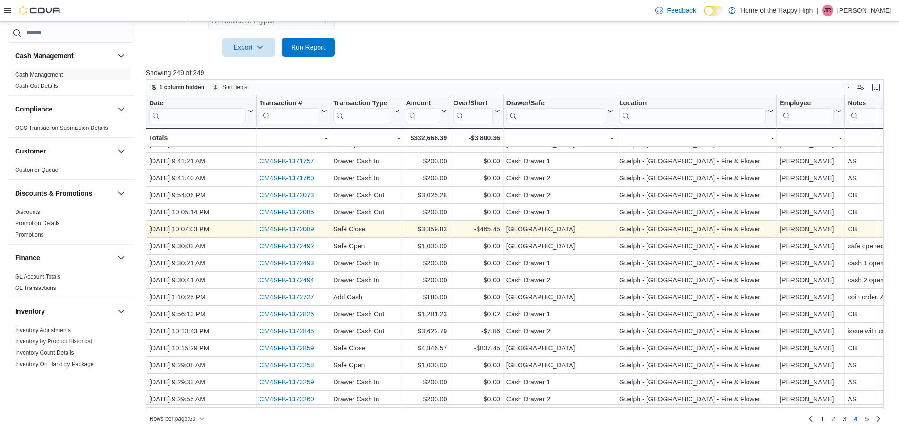
click at [285, 229] on link "CM4SFK-1372089" at bounding box center [286, 229] width 55 height 8
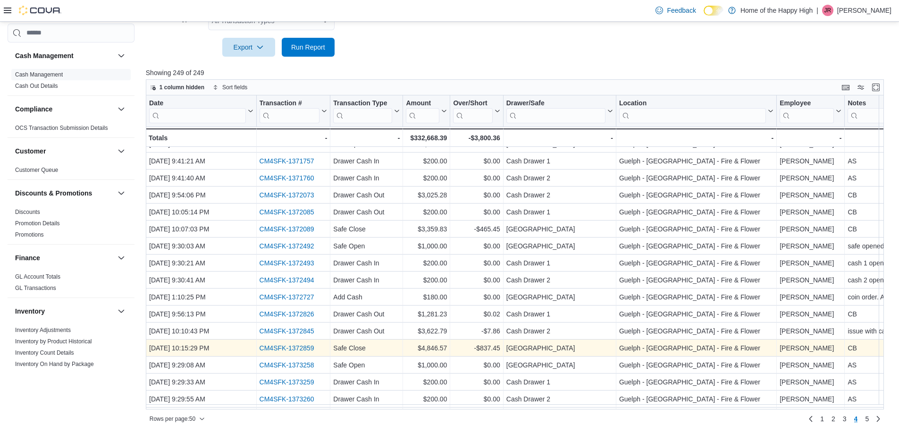
click at [272, 347] on link "CM4SFK-1372859" at bounding box center [286, 348] width 55 height 8
click at [300, 345] on link "CM4SFK-1372859" at bounding box center [286, 348] width 55 height 8
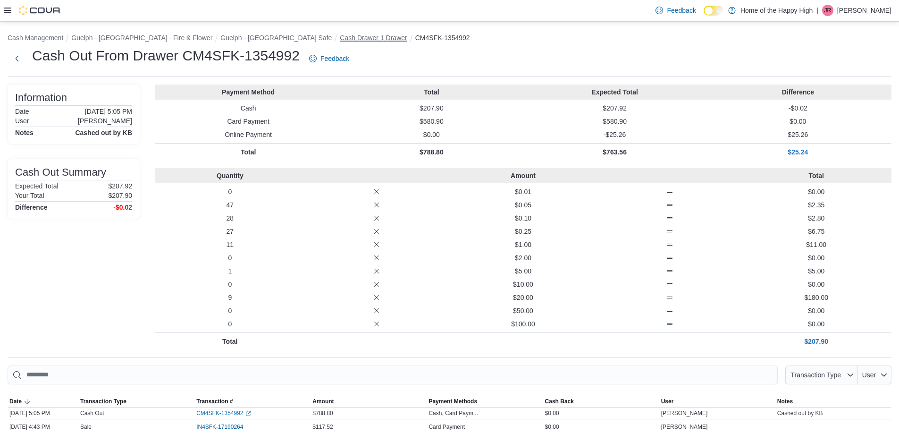
click at [359, 38] on button "Cash Drawer 1 Drawer" at bounding box center [373, 38] width 67 height 8
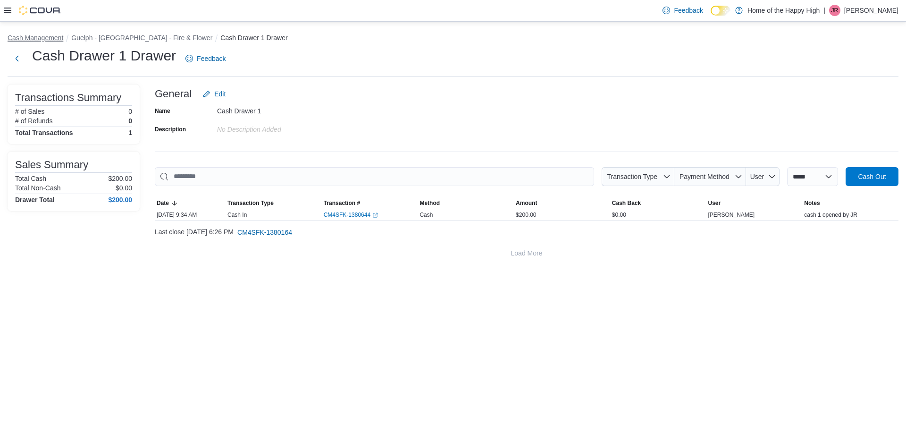
click at [39, 35] on button "Cash Management" at bounding box center [36, 38] width 56 height 8
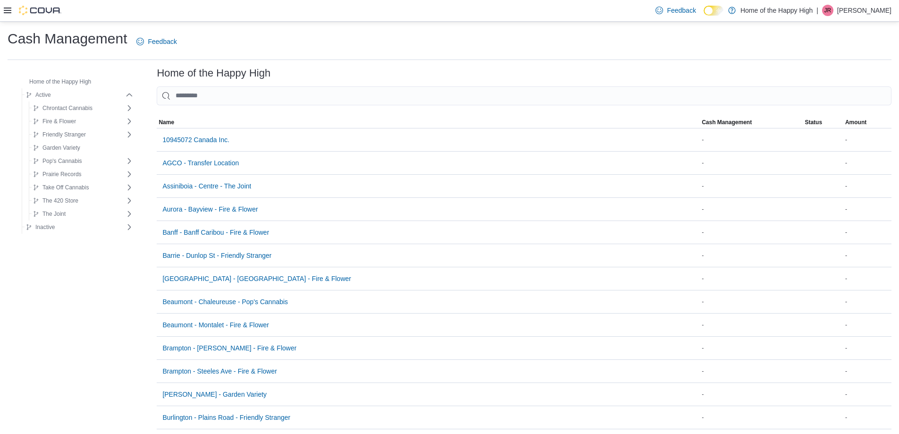
click at [6, 4] on div at bounding box center [33, 10] width 58 height 21
click at [8, 13] on icon at bounding box center [8, 11] width 8 height 6
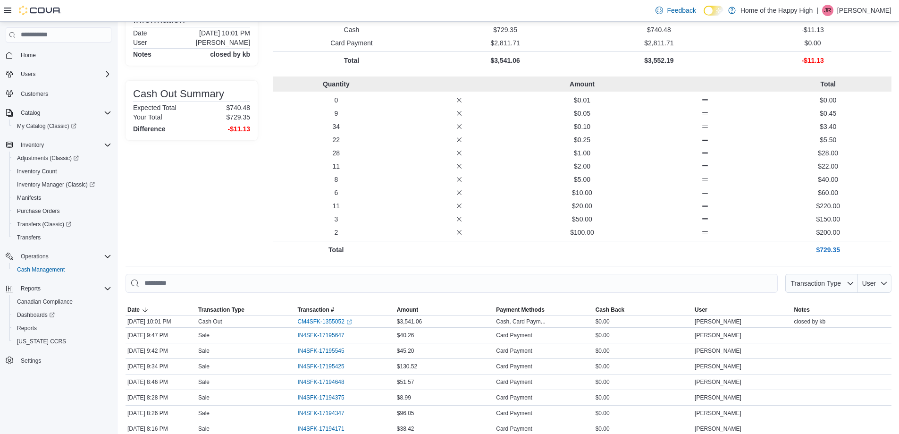
scroll to position [47, 0]
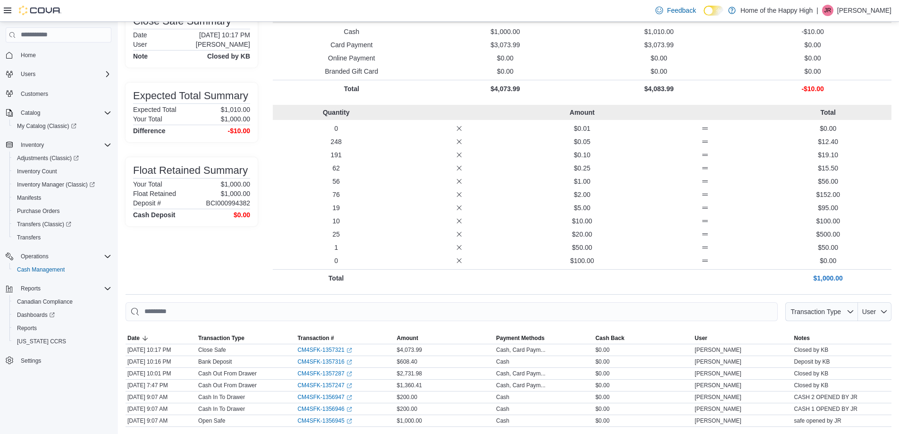
scroll to position [77, 0]
click at [344, 362] on link "CM4SFK-1357316 (opens in a new tab or window)" at bounding box center [324, 361] width 54 height 8
click at [332, 372] on link "CM4SFK-1357287 (opens in a new tab or window)" at bounding box center [324, 373] width 54 height 8
click at [318, 387] on link "CM4SFK-1357247 (opens in a new tab or window)" at bounding box center [324, 385] width 54 height 8
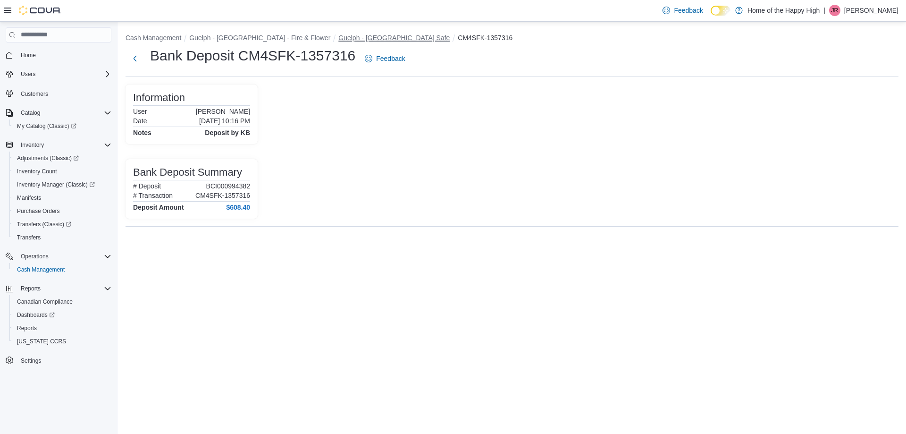
click at [359, 34] on button "Guelph - [GEOGRAPHIC_DATA] Safe" at bounding box center [393, 38] width 111 height 8
